Goal: Task Accomplishment & Management: Use online tool/utility

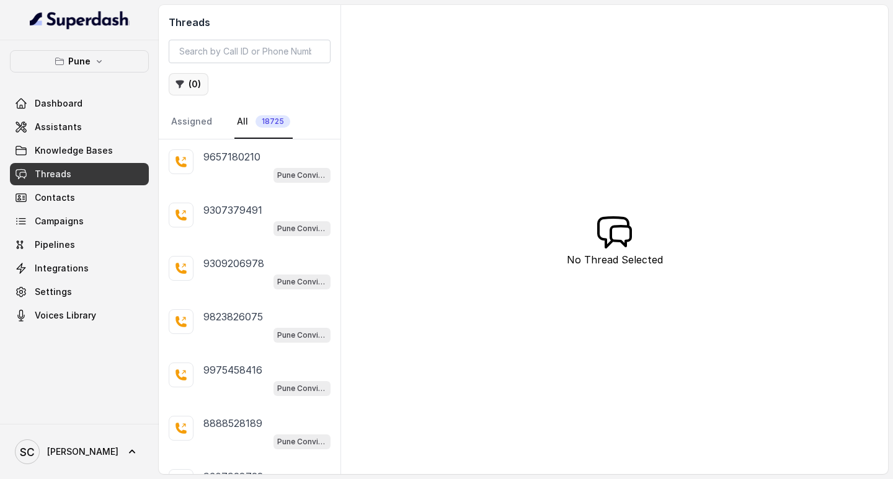
click at [177, 83] on icon "button" at bounding box center [180, 85] width 8 height 8
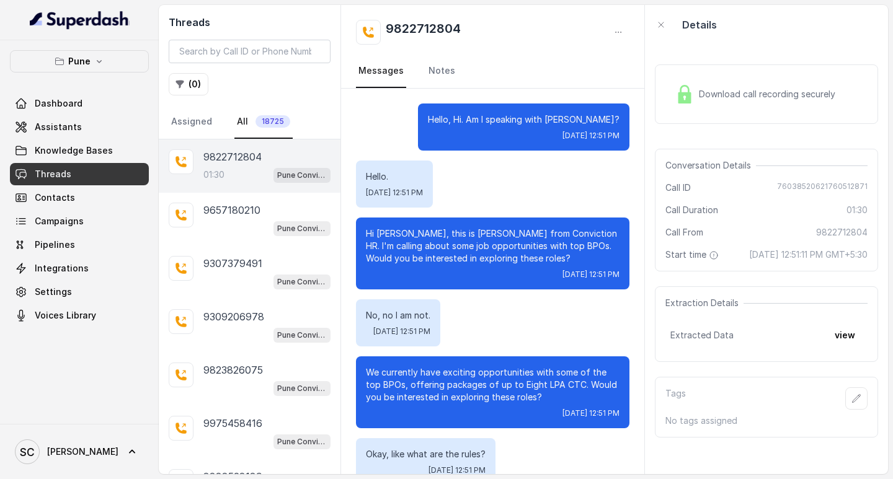
scroll to position [715, 0]
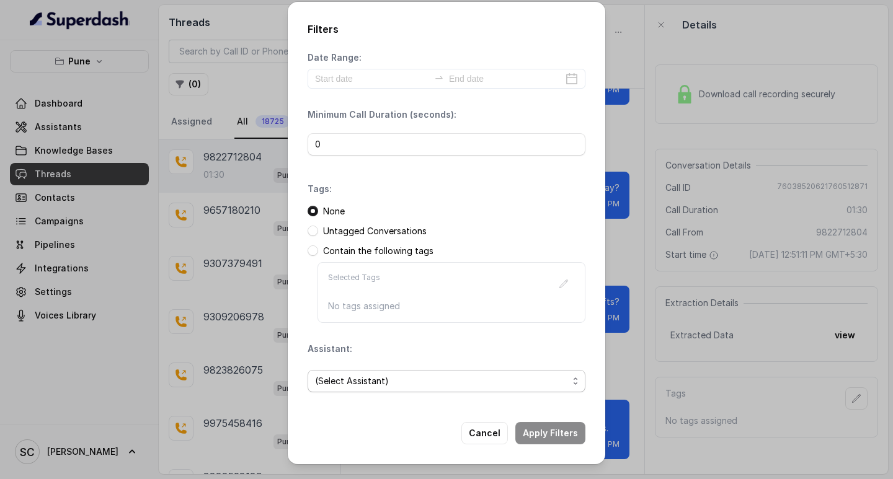
click at [361, 375] on span "(Select Assistant)" at bounding box center [441, 381] width 253 height 15
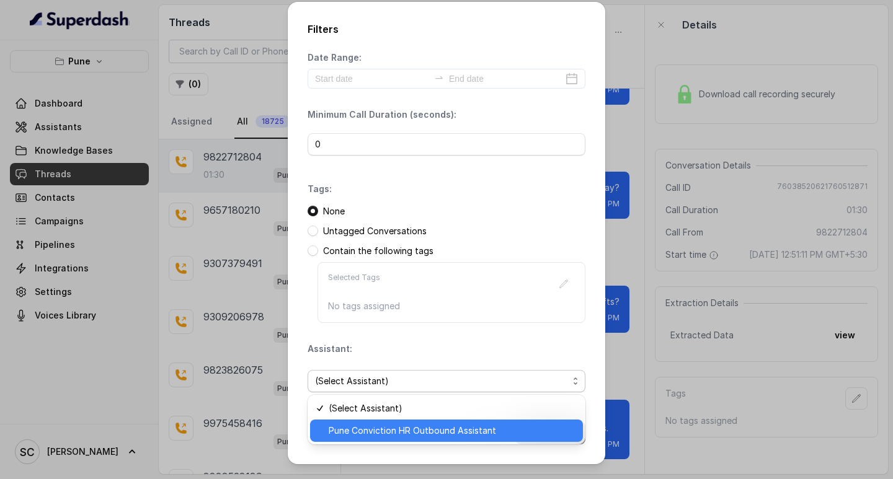
click at [369, 436] on span "Pune Conviction HR Outbound Assistant" at bounding box center [452, 430] width 247 height 15
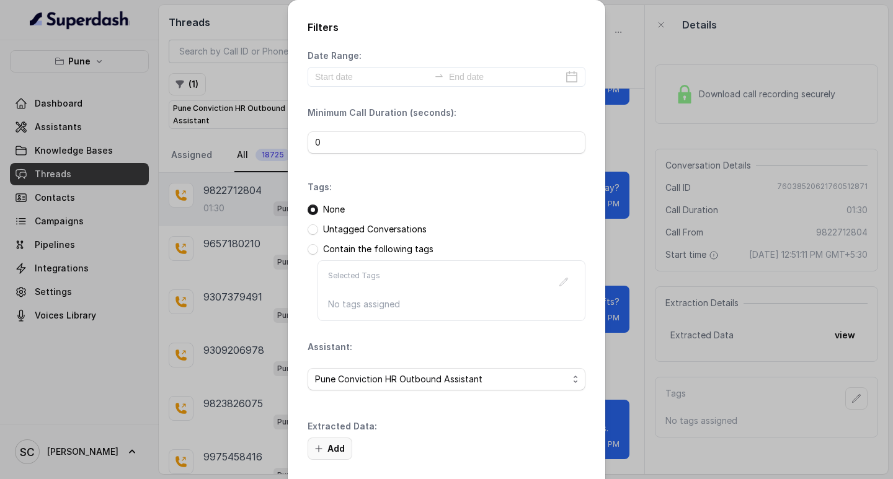
click at [324, 440] on button "Add" at bounding box center [329, 449] width 45 height 22
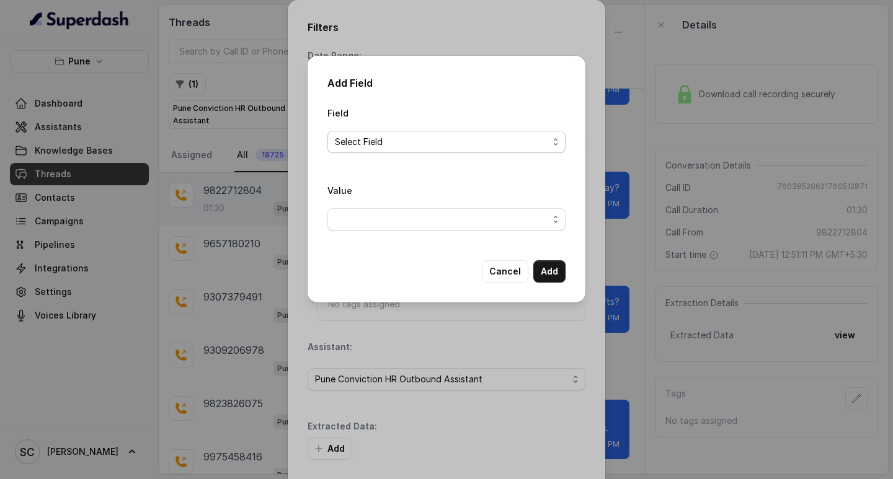
click at [387, 136] on span "Select Field" at bounding box center [441, 142] width 213 height 15
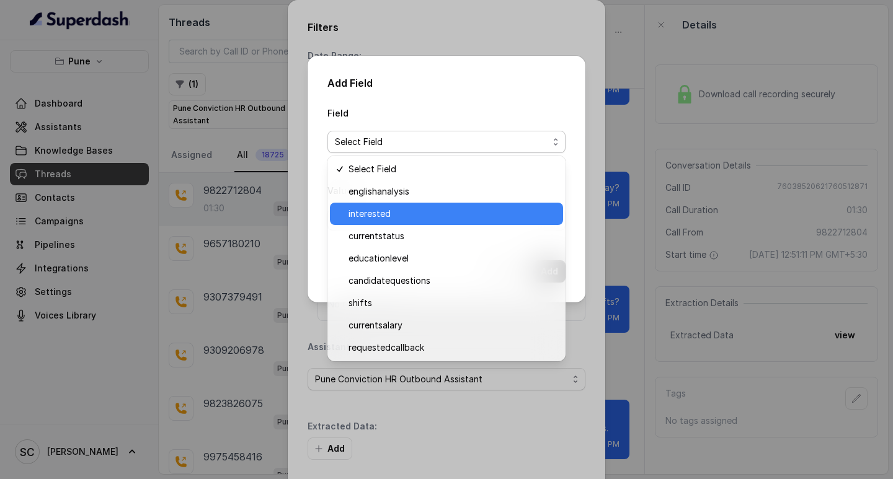
click at [389, 216] on span "interested" at bounding box center [451, 213] width 207 height 15
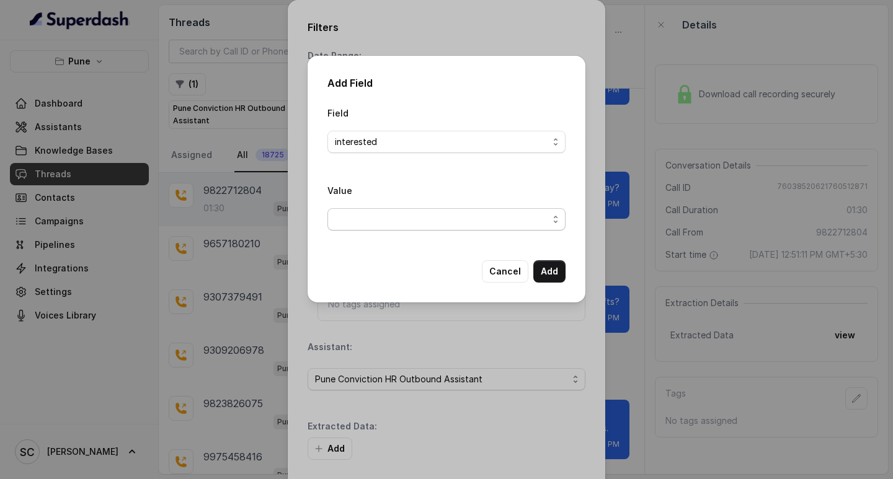
click at [350, 214] on span "button" at bounding box center [446, 219] width 238 height 22
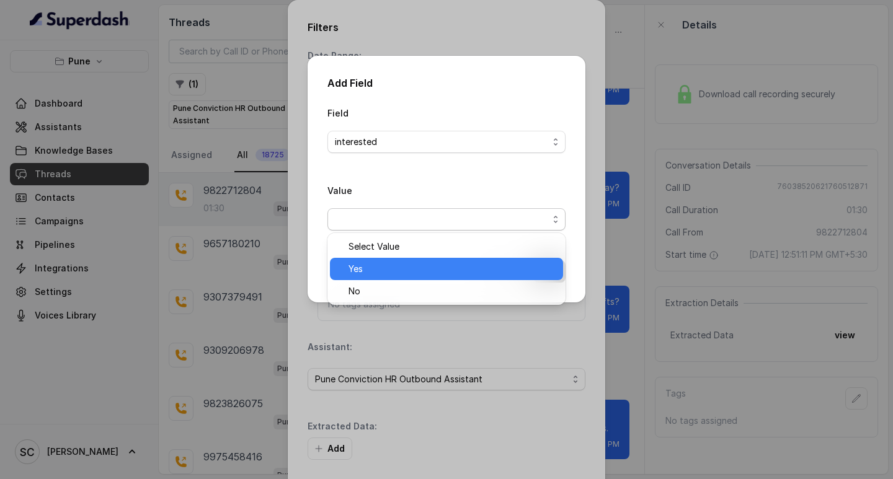
click at [358, 272] on span "Yes" at bounding box center [451, 269] width 207 height 15
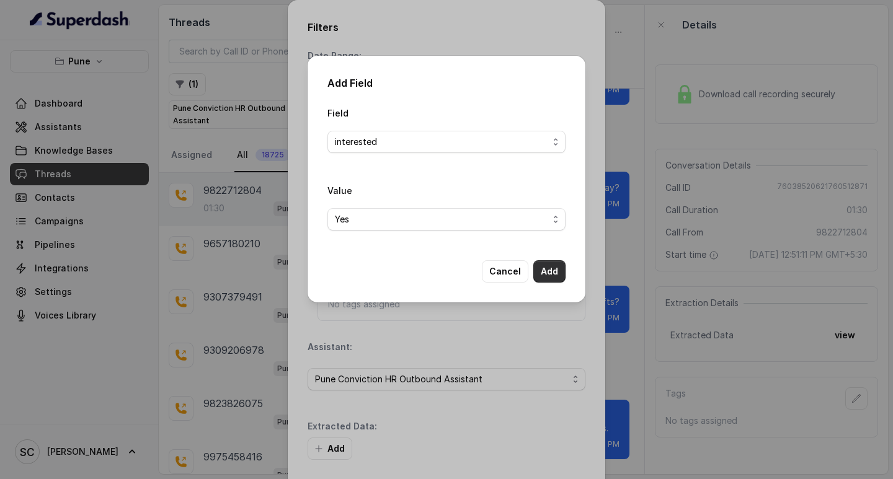
click at [546, 271] on button "Add" at bounding box center [549, 271] width 32 height 22
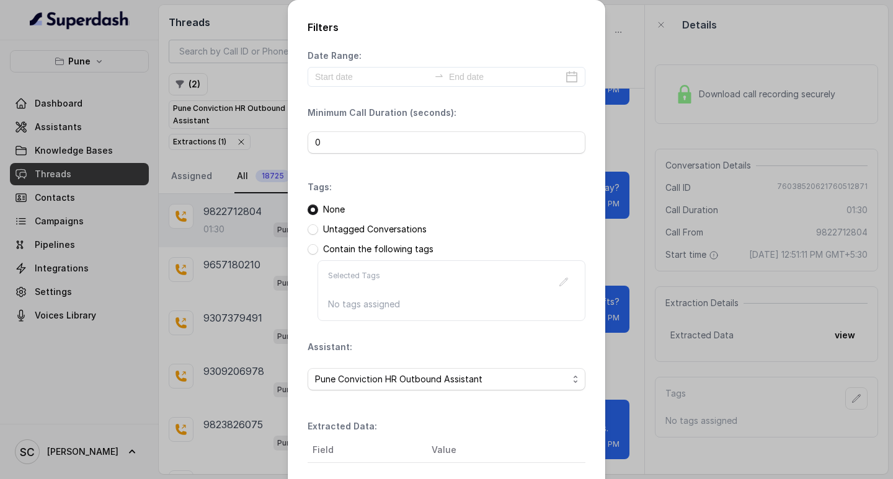
scroll to position [131, 0]
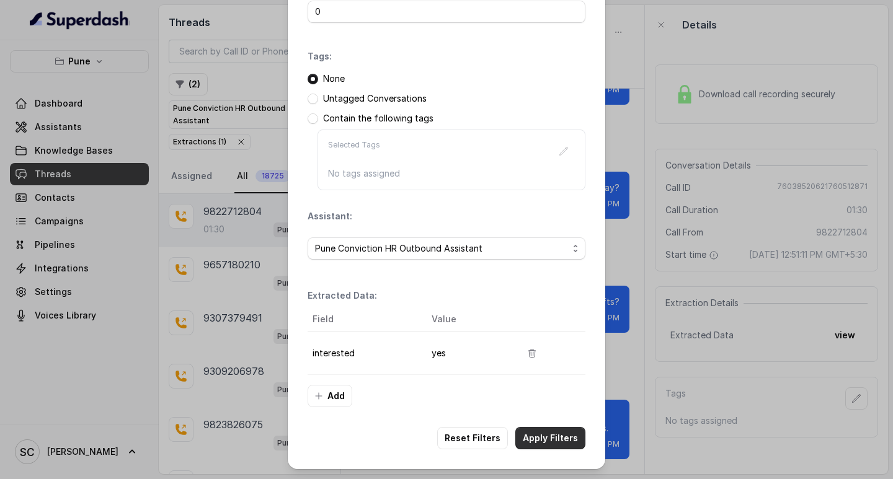
click at [547, 442] on button "Apply Filters" at bounding box center [550, 438] width 70 height 22
